Goal: Task Accomplishment & Management: Use online tool/utility

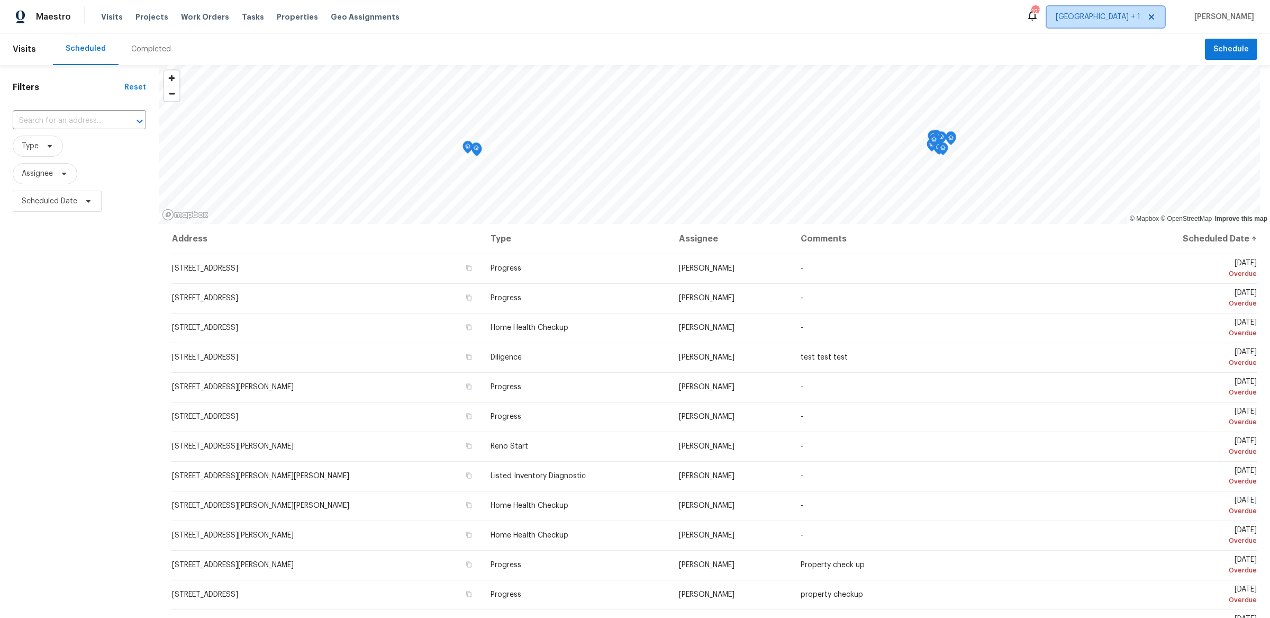
click at [1141, 16] on span "[GEOGRAPHIC_DATA] + 1" at bounding box center [1098, 17] width 85 height 11
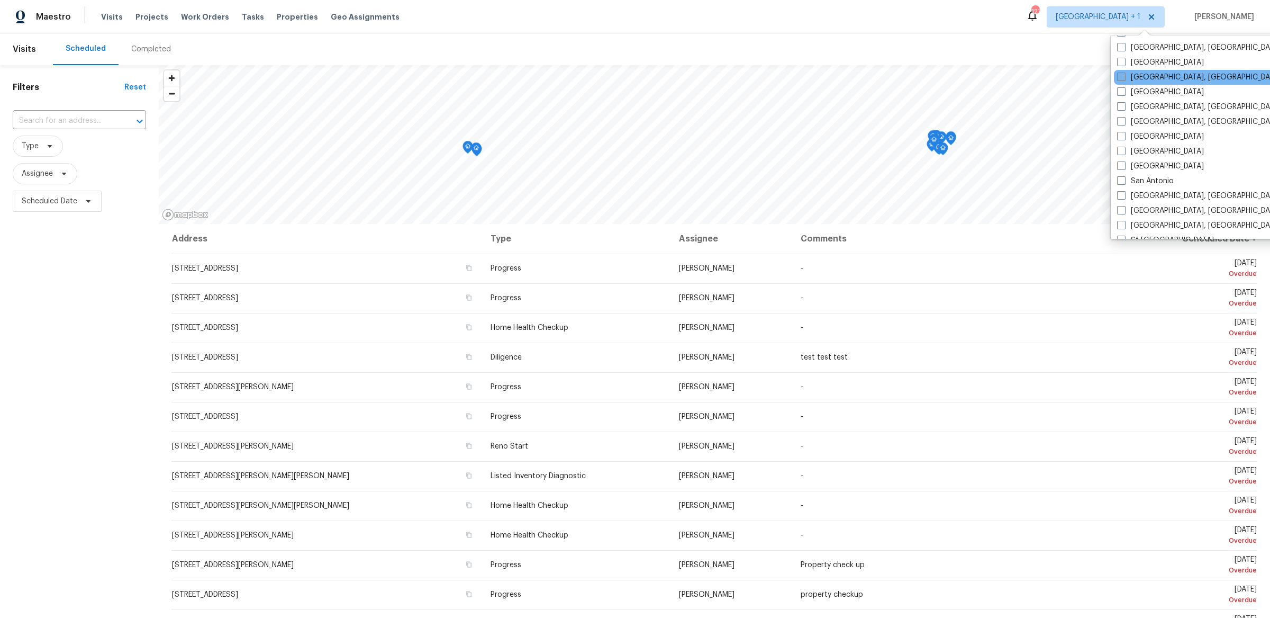
scroll to position [620, 0]
click at [1119, 59] on span at bounding box center [1121, 63] width 8 height 8
click at [1119, 59] on input "[GEOGRAPHIC_DATA]" at bounding box center [1120, 62] width 7 height 7
checkbox input "true"
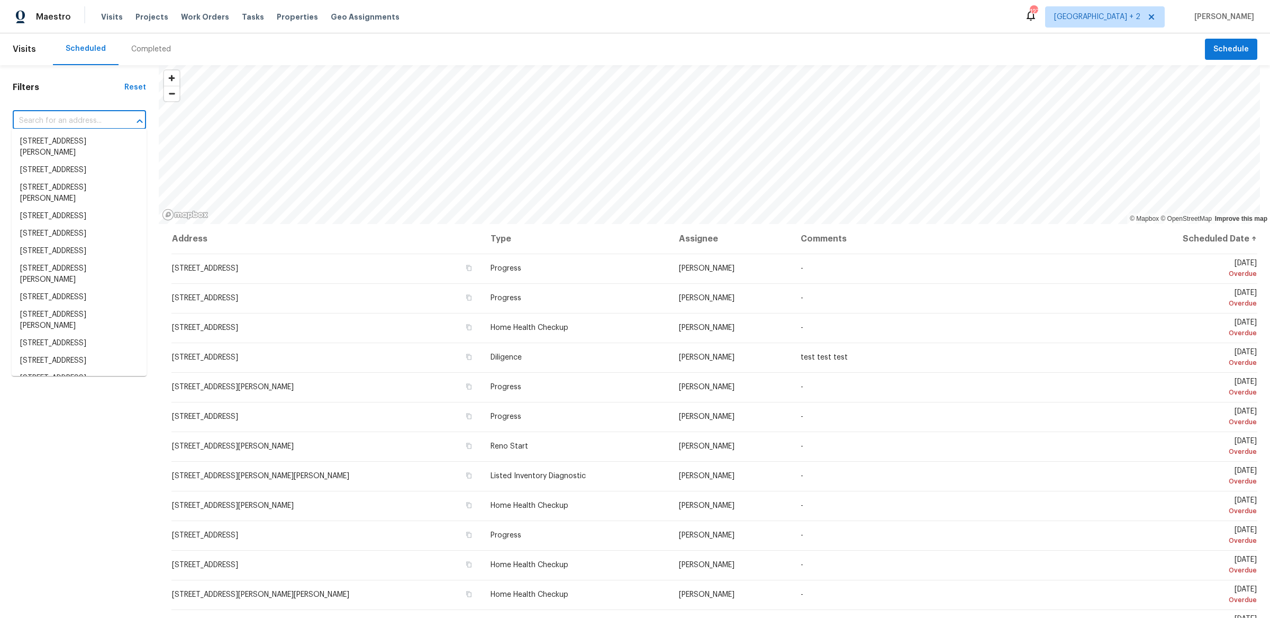
click at [89, 116] on input "text" at bounding box center [65, 121] width 104 height 16
paste input "[STREET_ADDRESS][PERSON_NAME]"
type input "[STREET_ADDRESS][PERSON_NAME]"
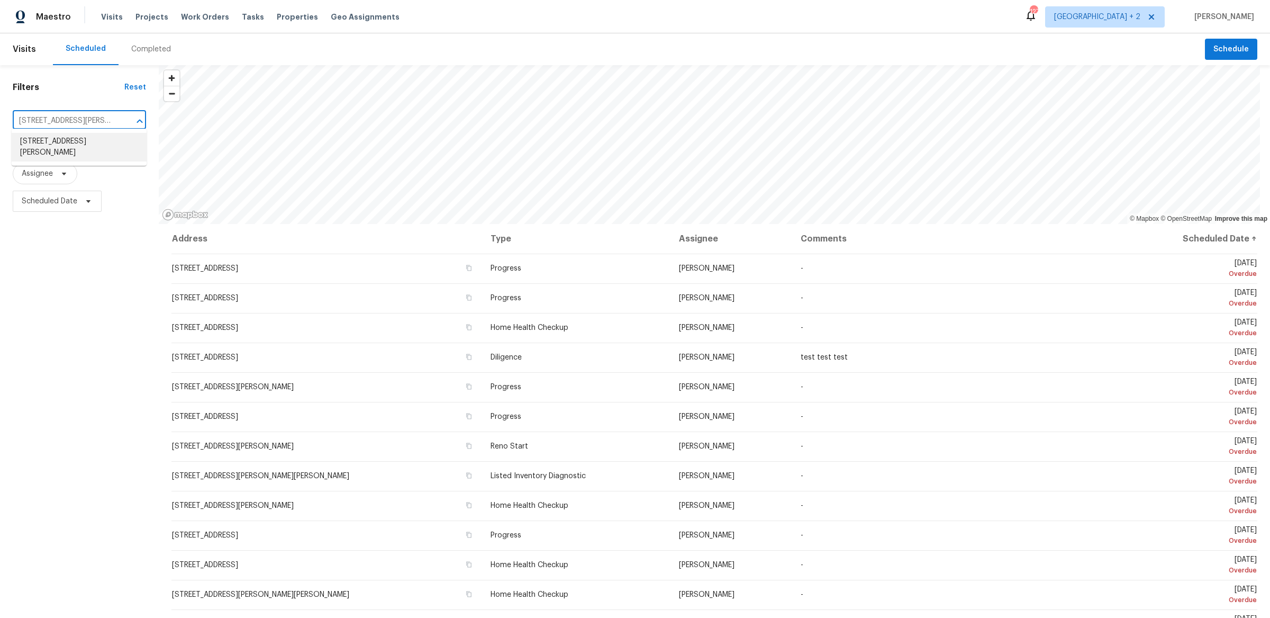
click at [91, 146] on li "[STREET_ADDRESS][PERSON_NAME]" at bounding box center [79, 147] width 135 height 29
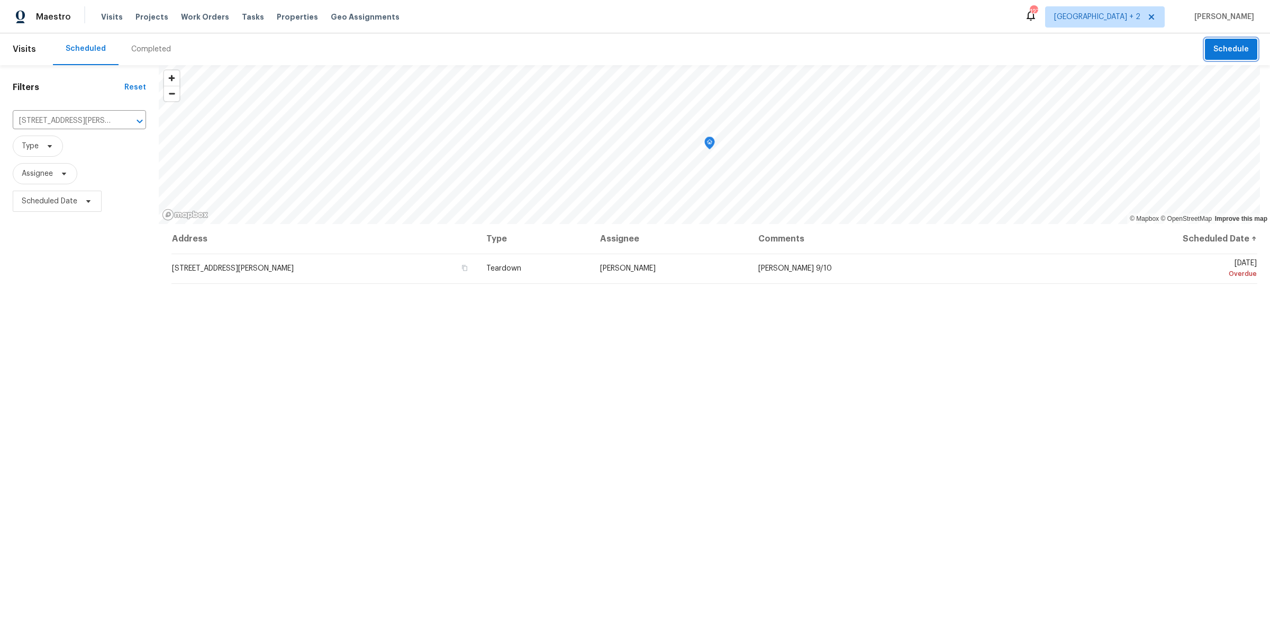
click at [1223, 56] on button "Schedule" at bounding box center [1231, 50] width 52 height 22
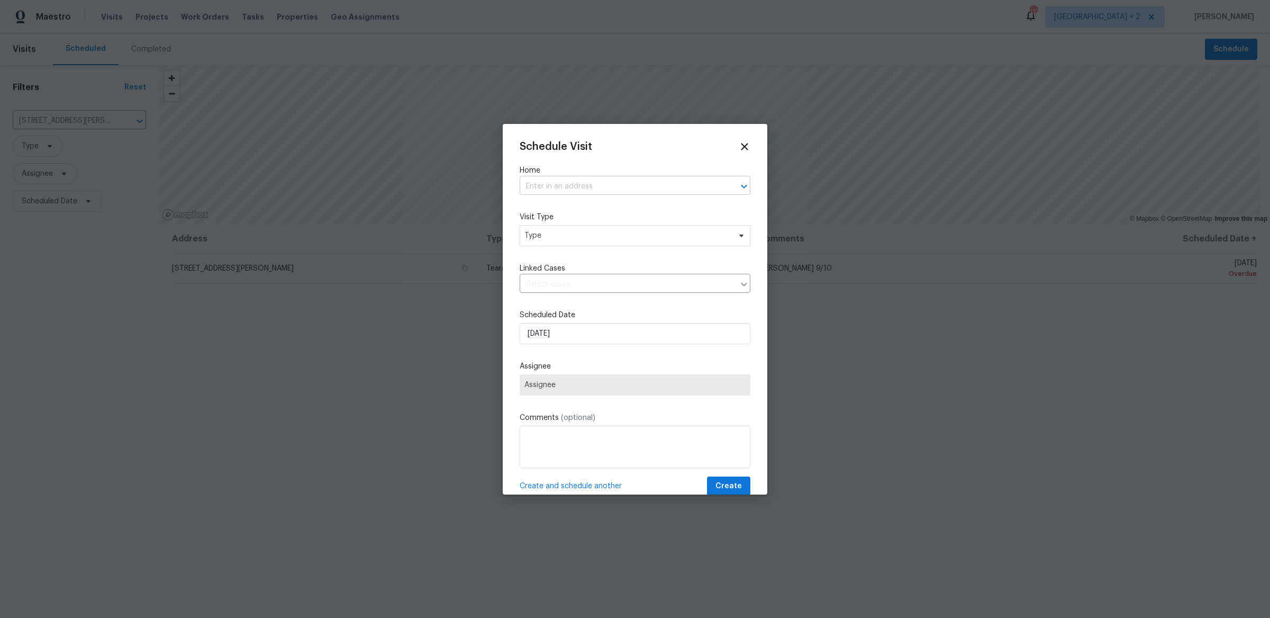
click at [584, 183] on input "text" at bounding box center [620, 186] width 201 height 16
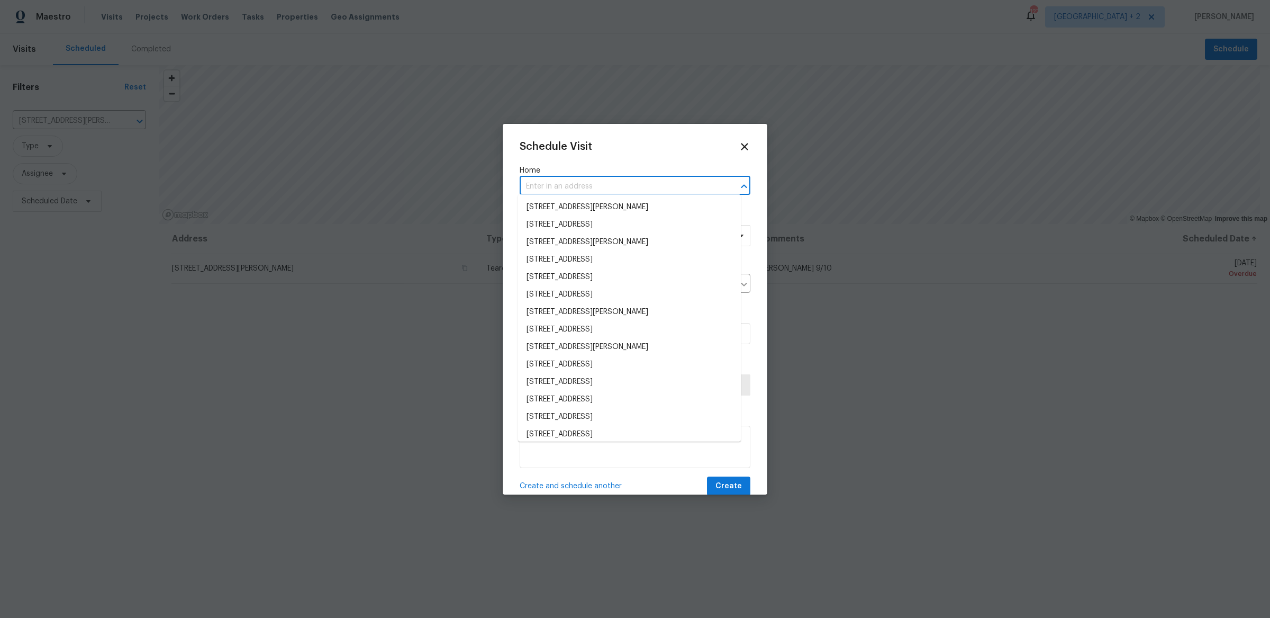
paste input "[STREET_ADDRESS][PERSON_NAME]"
type input "[STREET_ADDRESS][PERSON_NAME]"
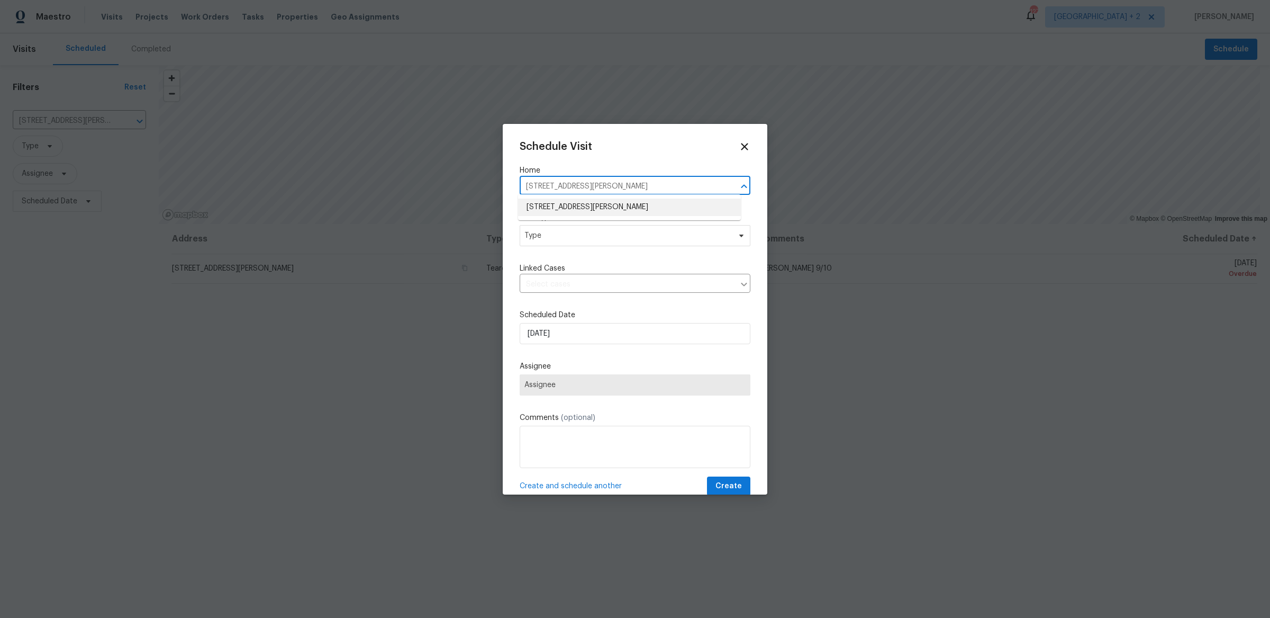
click at [592, 215] on ul "[STREET_ADDRESS][PERSON_NAME]" at bounding box center [629, 207] width 223 height 26
click at [592, 208] on li "[STREET_ADDRESS][PERSON_NAME]" at bounding box center [629, 207] width 223 height 17
